Goal: Task Accomplishment & Management: Use online tool/utility

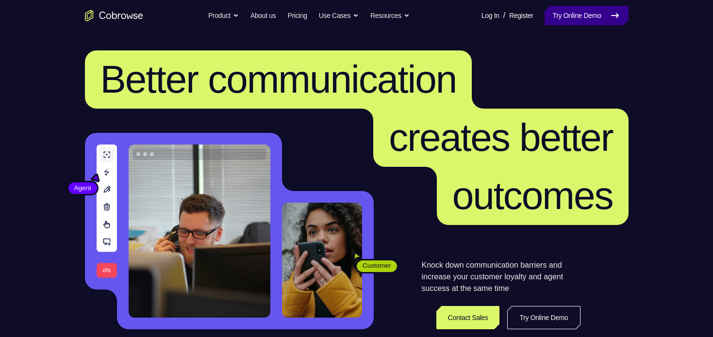
click at [598, 16] on link "Try Online Demo" at bounding box center [585, 15] width 83 height 19
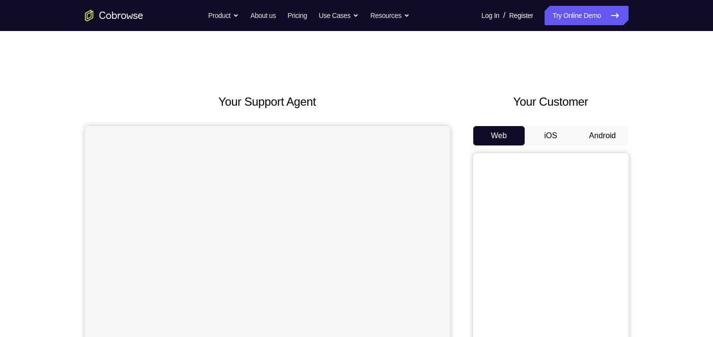
click at [611, 138] on button "Android" at bounding box center [603, 135] width 52 height 19
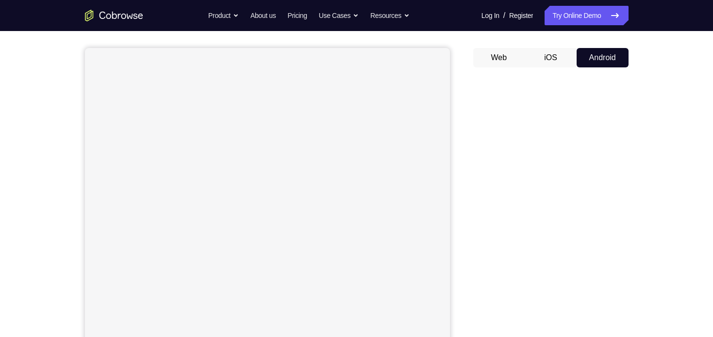
scroll to position [143, 0]
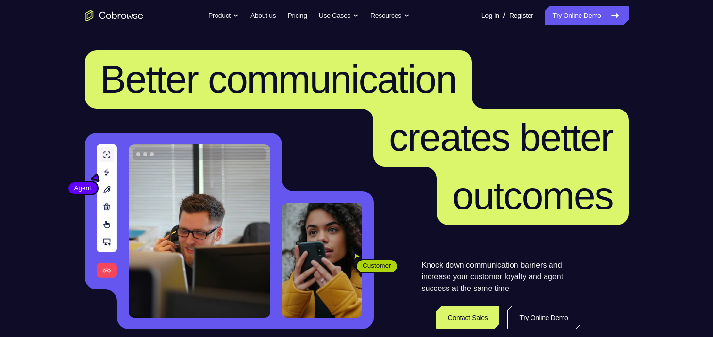
scroll to position [143, 0]
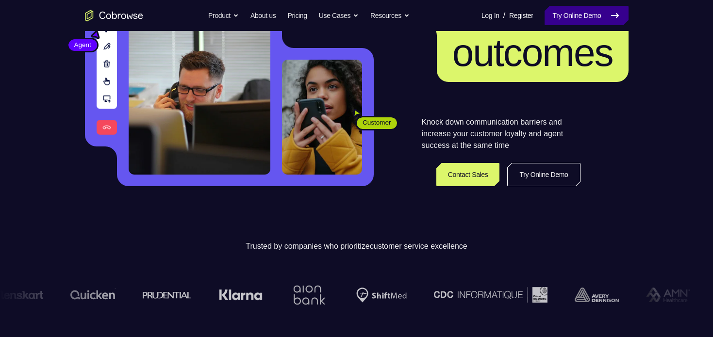
click at [579, 17] on link "Try Online Demo" at bounding box center [585, 15] width 83 height 19
click at [579, 14] on link "Try Online Demo" at bounding box center [585, 15] width 83 height 19
click at [592, 26] on nav "Go back Powerful, Flexible and Trustworthy. Avoid all extra friction for both A…" at bounding box center [356, 15] width 713 height 31
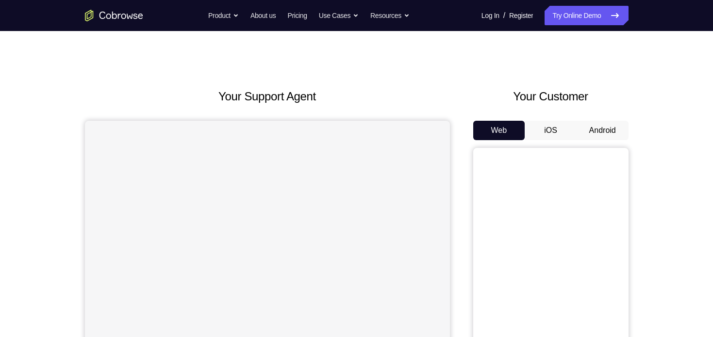
scroll to position [4, 0]
click at [605, 129] on button "Android" at bounding box center [603, 131] width 52 height 19
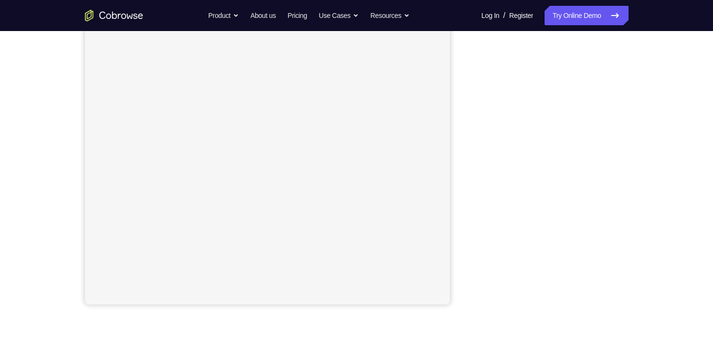
scroll to position [153, 0]
